Goal: Task Accomplishment & Management: Manage account settings

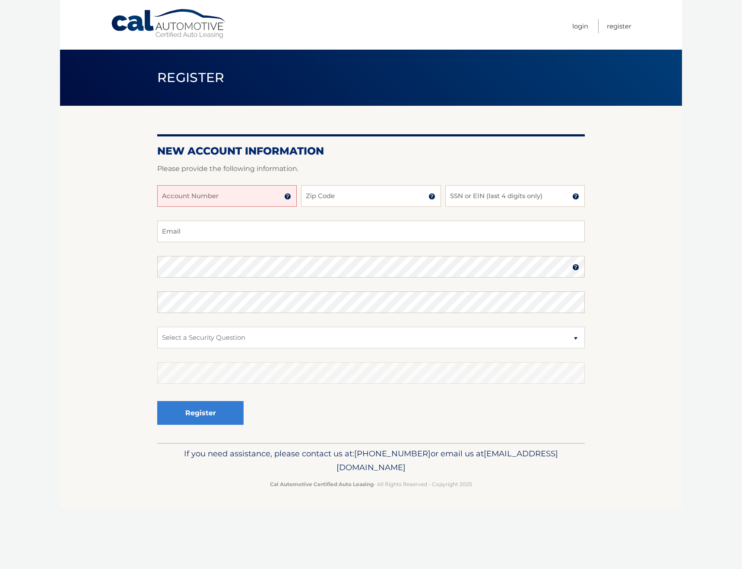
click at [198, 199] on input "Account Number" at bounding box center [227, 196] width 140 height 22
type input "44455995571"
click at [331, 199] on input "Zip Code" at bounding box center [371, 196] width 140 height 22
type input "33176"
type input "LINDALOYV@GMAIL.COM"
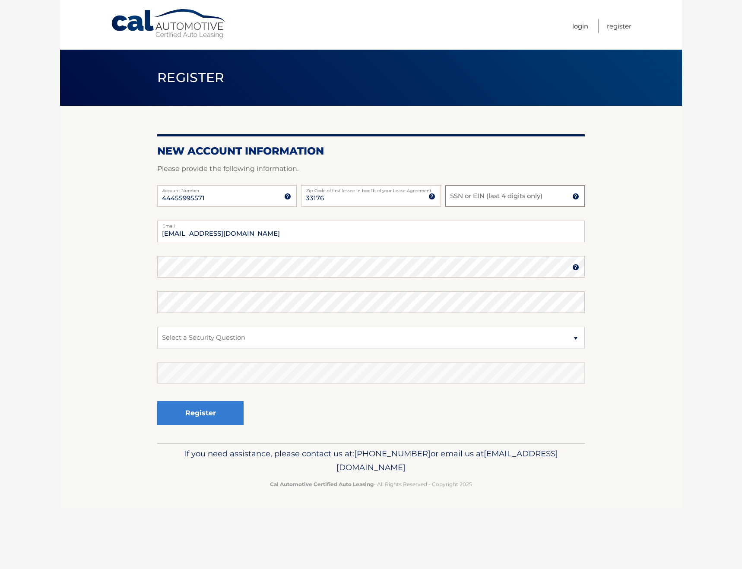
click at [464, 199] on input "SSN or EIN (last 4 digits only)" at bounding box center [515, 196] width 140 height 22
type input "9169"
click at [198, 340] on select "Select a Security Question What was the name of your elementary school? What is…" at bounding box center [371, 338] width 428 height 22
select select "2"
click at [157, 327] on select "Select a Security Question What was the name of your elementary school? What is…" at bounding box center [371, 338] width 428 height 22
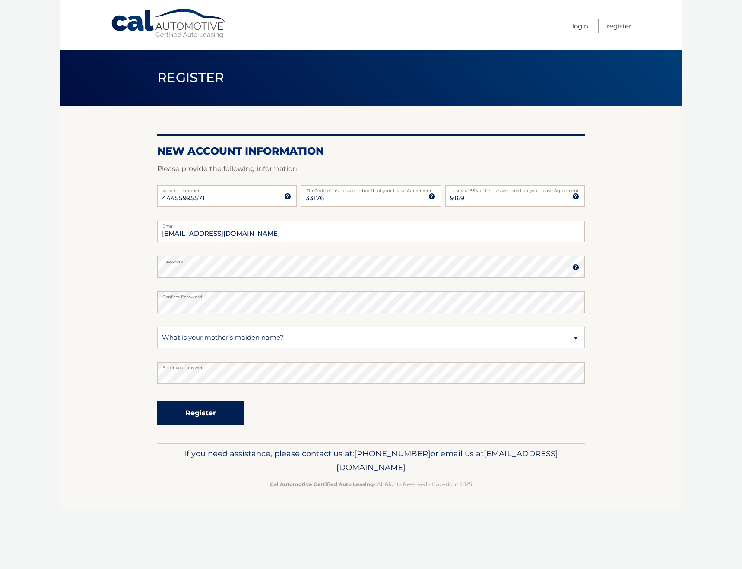
click at [176, 414] on button "Register" at bounding box center [200, 413] width 86 height 24
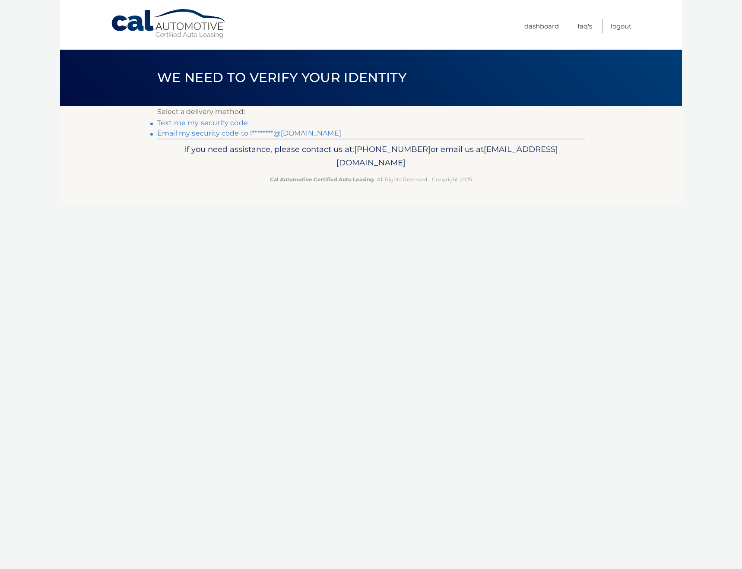
click at [231, 133] on link "Email my security code to l********@gmail.com" at bounding box center [249, 133] width 184 height 8
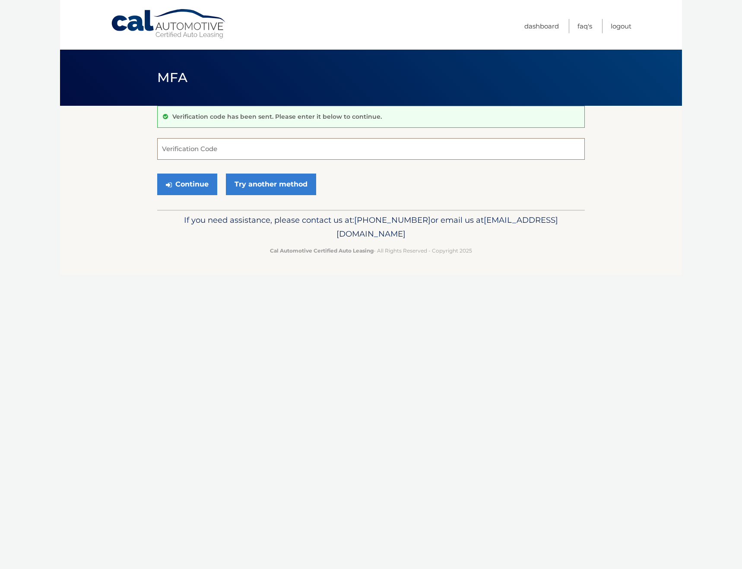
click at [196, 152] on input "Verification Code" at bounding box center [371, 149] width 428 height 22
type input "110903"
click at [201, 186] on button "Continue" at bounding box center [187, 185] width 60 height 22
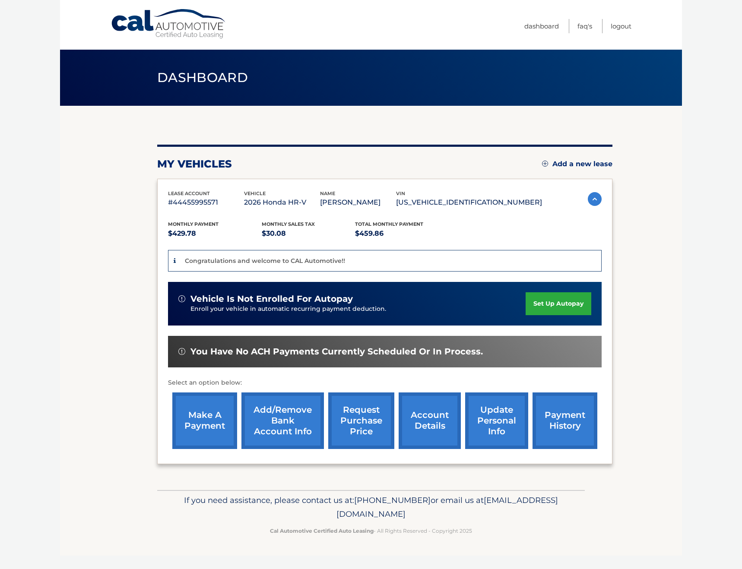
click at [569, 302] on link "set up autopay" at bounding box center [559, 303] width 66 height 23
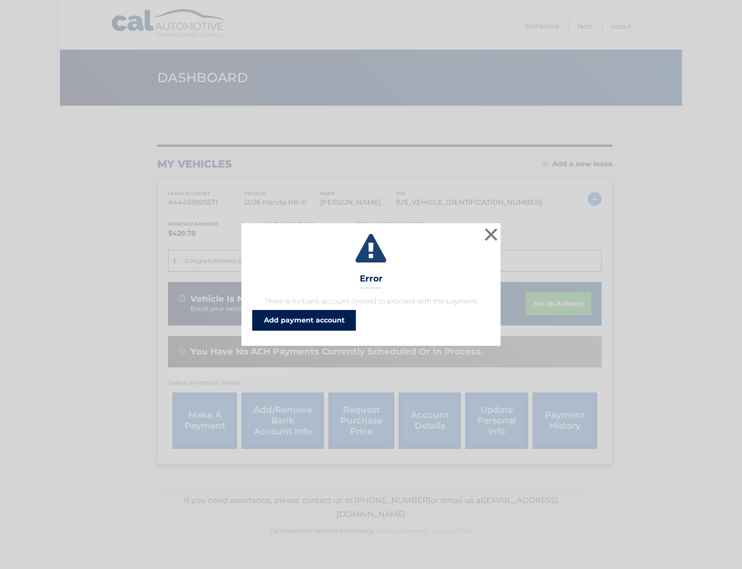
click at [317, 321] on link "Add payment account" at bounding box center [304, 320] width 104 height 21
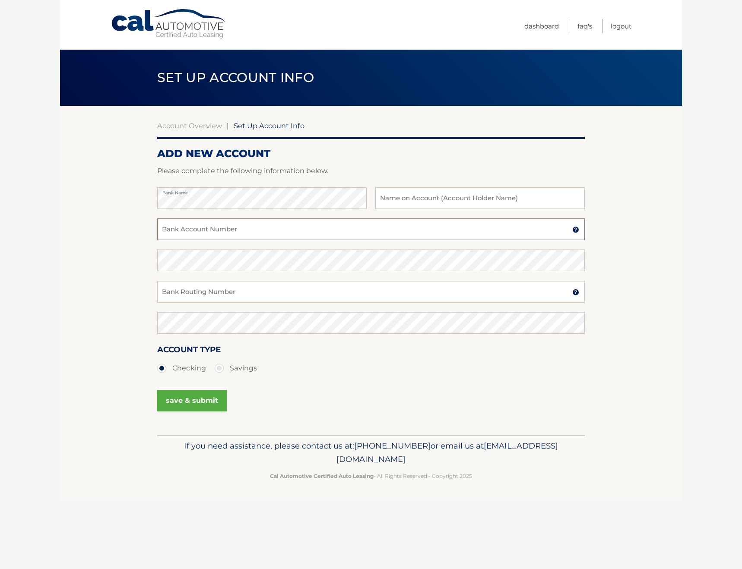
click at [185, 227] on input "Bank Account Number" at bounding box center [371, 230] width 428 height 22
paste input "898134457074"
type input "898134457074"
click at [210, 292] on input "Bank Routing Number" at bounding box center [371, 292] width 428 height 22
click at [189, 294] on input "Bank Routing Number" at bounding box center [371, 292] width 428 height 22
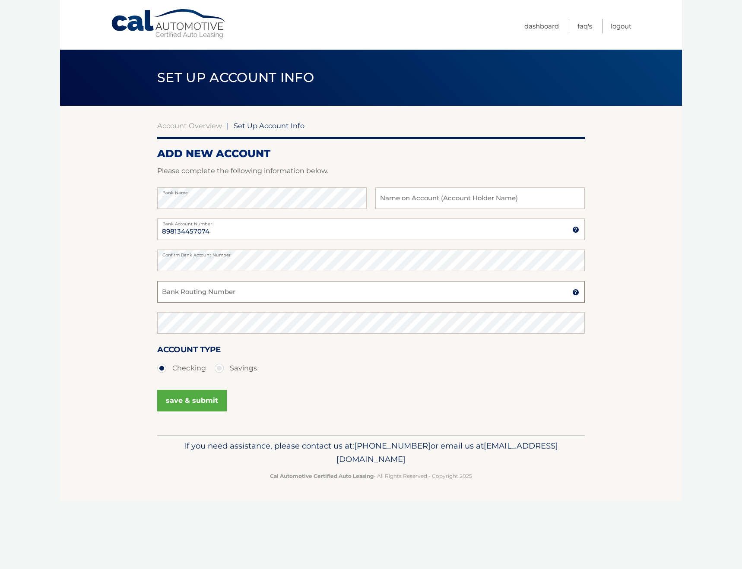
paste input "063100277"
type input "063100277"
click at [205, 400] on button "save & submit" at bounding box center [192, 401] width 70 height 22
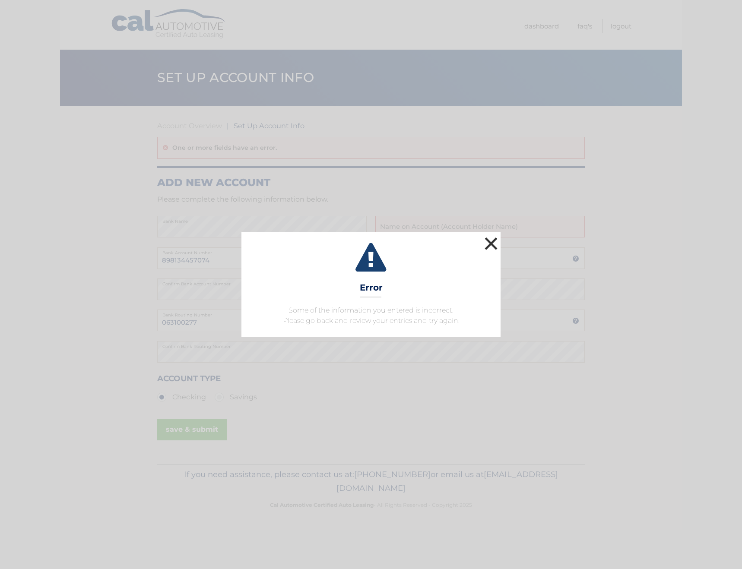
click at [493, 241] on button "×" at bounding box center [491, 243] width 17 height 17
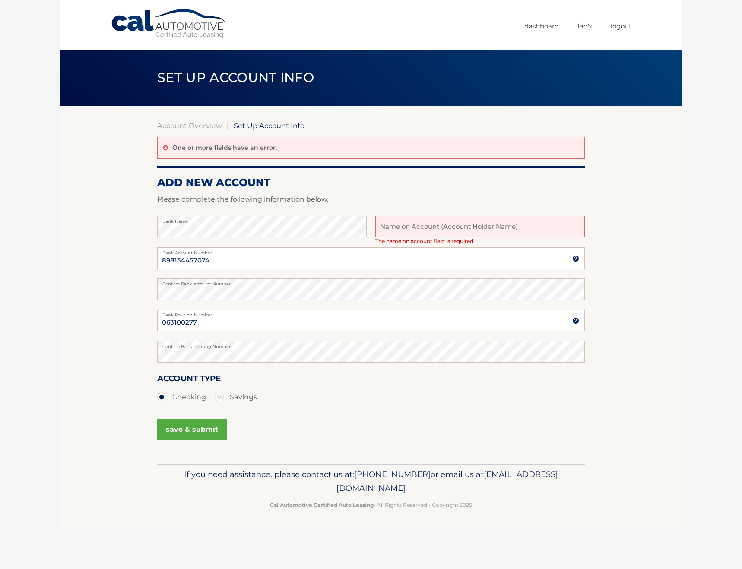
click at [412, 231] on input "text" at bounding box center [480, 227] width 210 height 22
type input "[PERSON_NAME] PA"
click at [186, 428] on button "save & submit" at bounding box center [192, 430] width 70 height 22
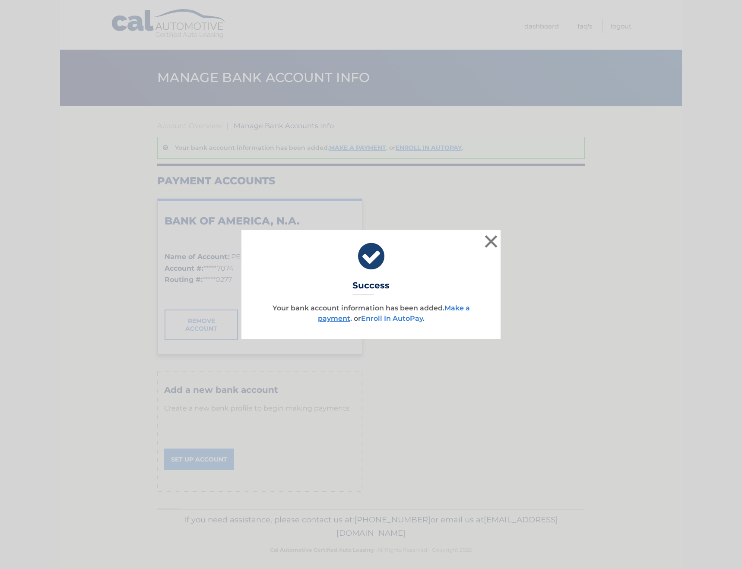
click at [407, 318] on link "Enroll In AutoPay" at bounding box center [392, 319] width 62 height 8
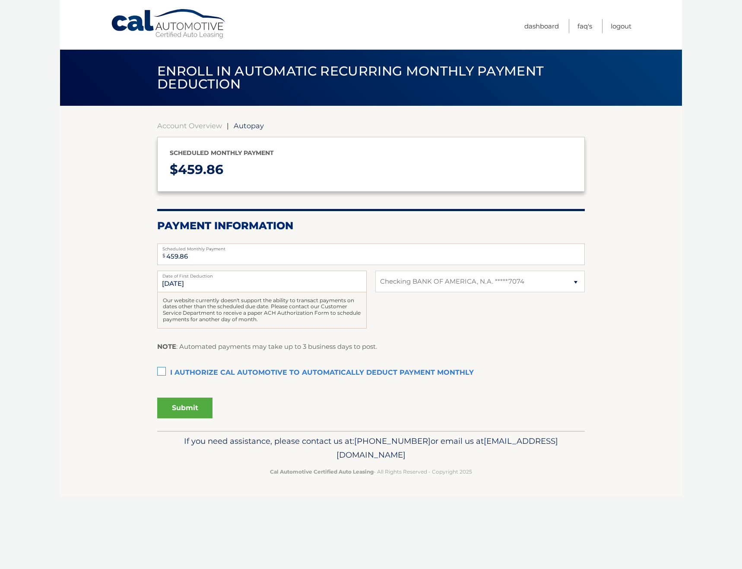
select select "Njc0ZTg5ZDUtYzJhMi00OWFhLWI2NjktZGNjN2Q0MjBkYmU4"
click at [162, 371] on label "I authorize cal automotive to automatically deduct payment monthly This checkbo…" at bounding box center [371, 373] width 428 height 17
click at [0, 0] on input "I authorize cal automotive to automatically deduct payment monthly This checkbo…" at bounding box center [0, 0] width 0 height 0
click at [186, 407] on button "Submit" at bounding box center [184, 408] width 55 height 21
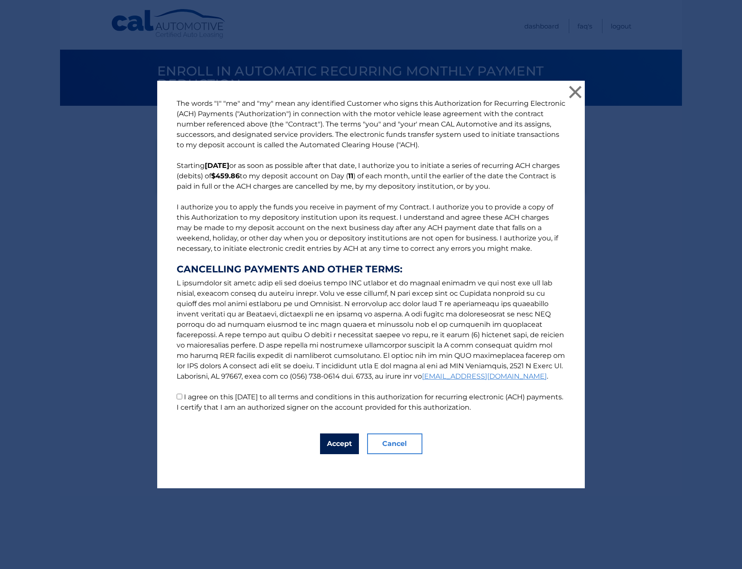
click at [333, 445] on button "Accept" at bounding box center [339, 444] width 39 height 21
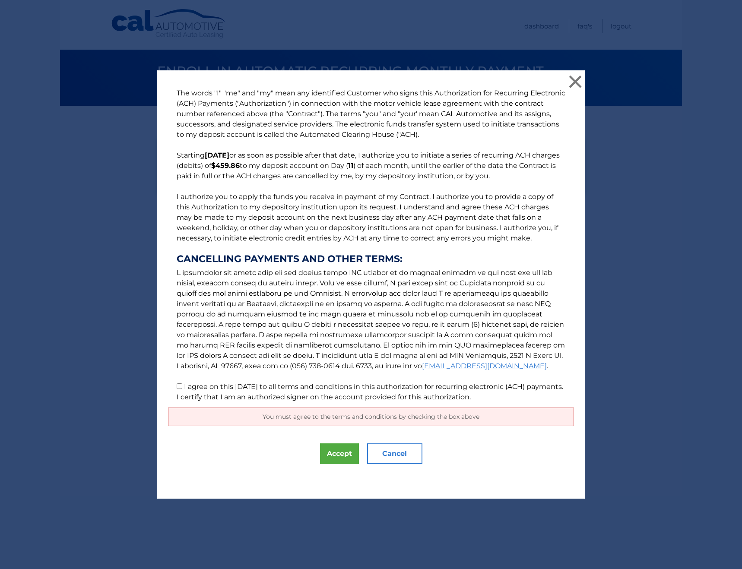
click at [177, 389] on input "I agree on this 09/01/2025 to all terms and conditions in this authorization fo…" at bounding box center [180, 387] width 6 height 6
checkbox input "true"
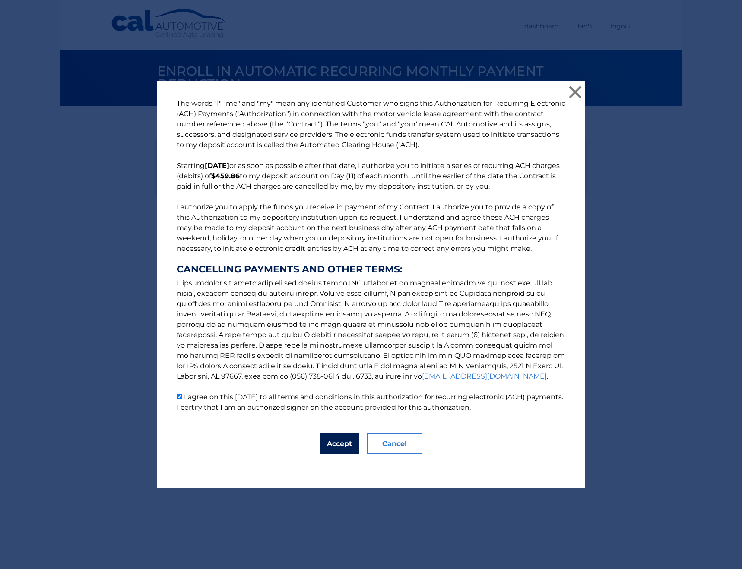
click at [331, 442] on button "Accept" at bounding box center [339, 444] width 39 height 21
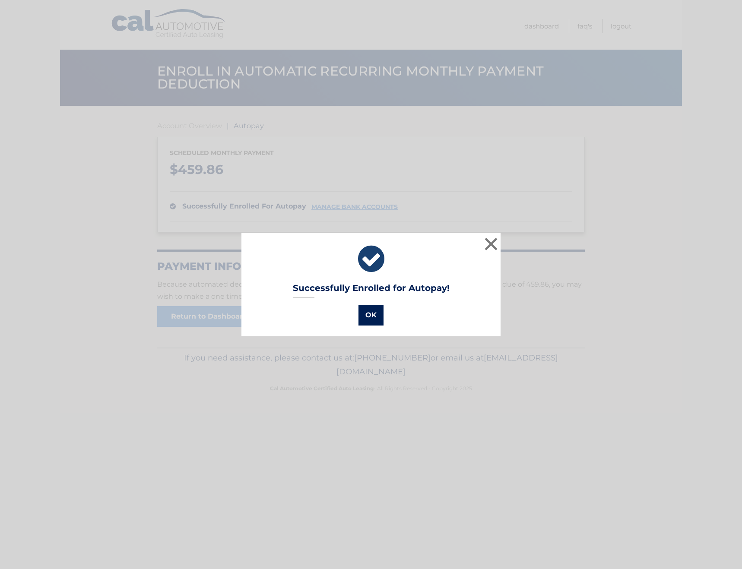
click at [371, 308] on button "OK" at bounding box center [371, 315] width 25 height 21
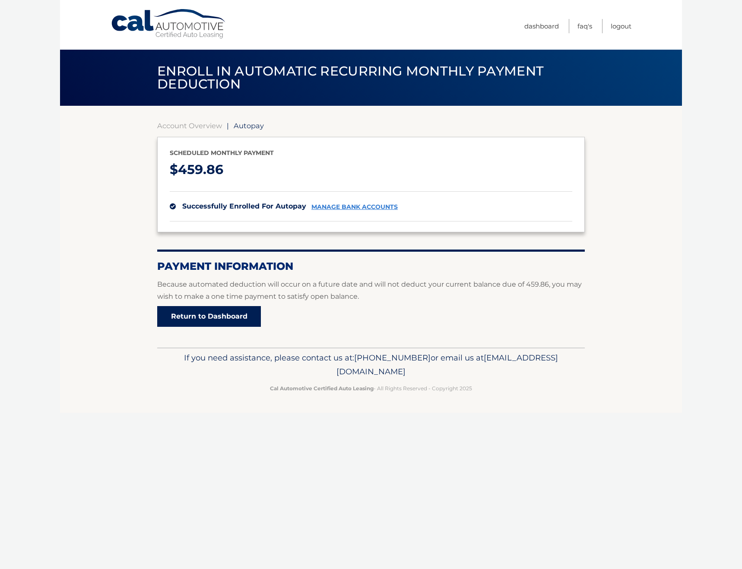
click at [209, 313] on link "Return to Dashboard" at bounding box center [209, 316] width 104 height 21
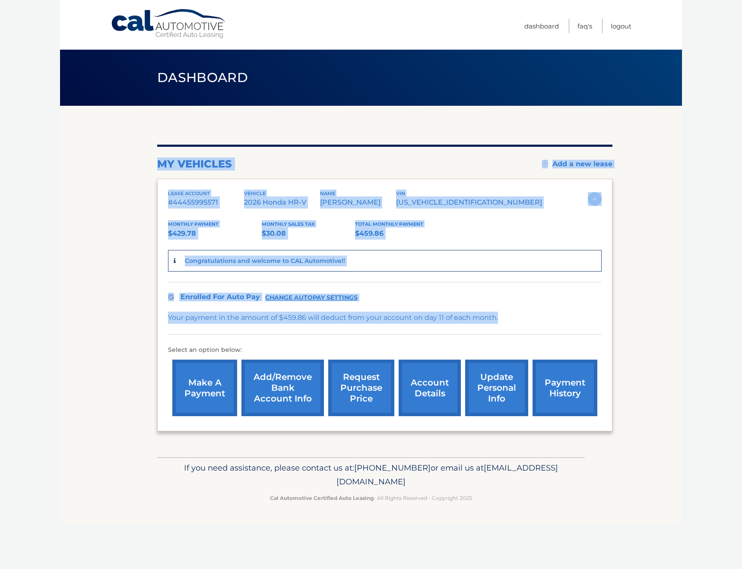
drag, startPoint x: 161, startPoint y: 164, endPoint x: 554, endPoint y: 321, distance: 423.6
click at [554, 321] on div "my vehicles Add a new lease lease account #44455995571 vehicle 2026 Honda HR-V …" at bounding box center [384, 288] width 455 height 287
copy div "my vehicles Add a new lease lease account #44455995571 vehicle 2026 Honda HR-V …"
click at [615, 25] on link "Logout" at bounding box center [621, 26] width 21 height 14
